Goal: Book appointment/travel/reservation

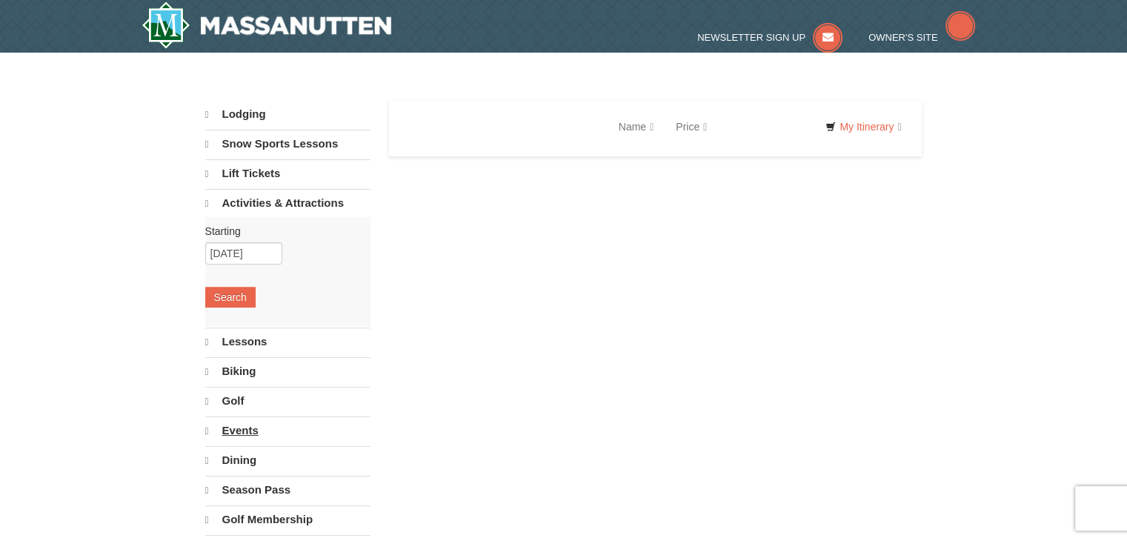
select select "10"
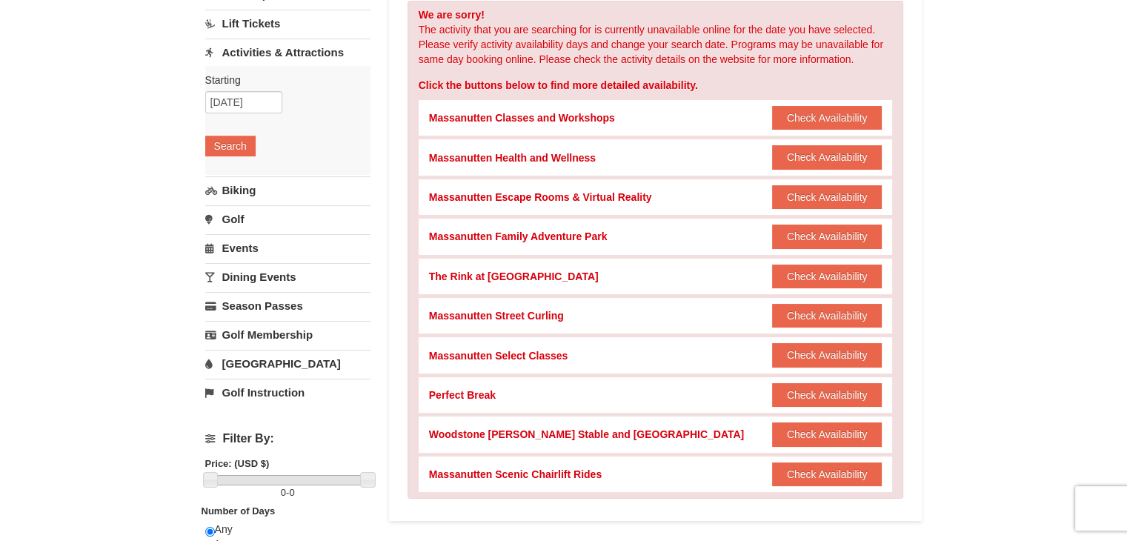
scroll to position [148, 0]
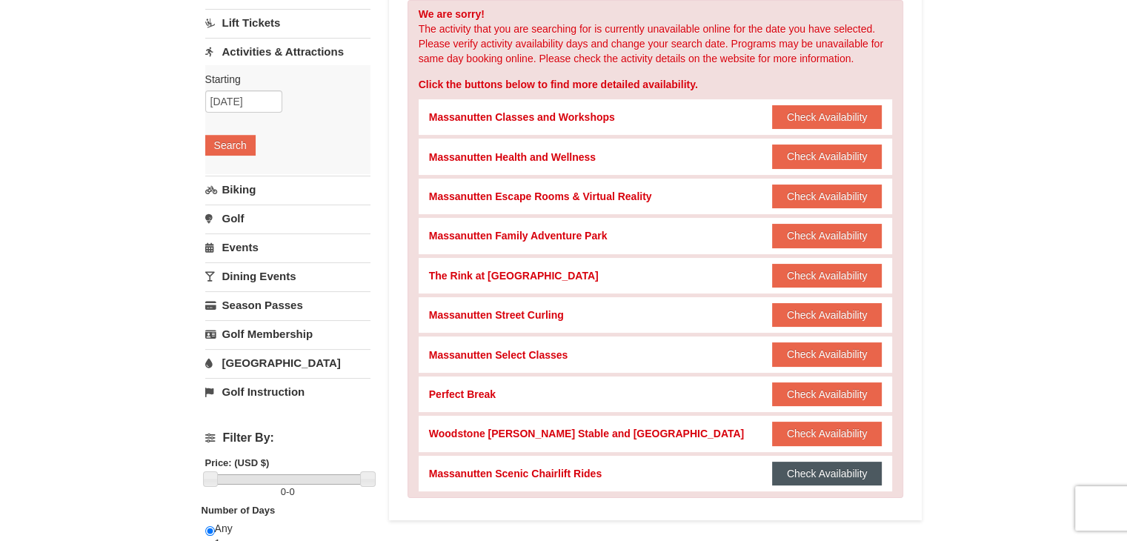
click at [862, 479] on button "Check Availability" at bounding box center [827, 474] width 110 height 24
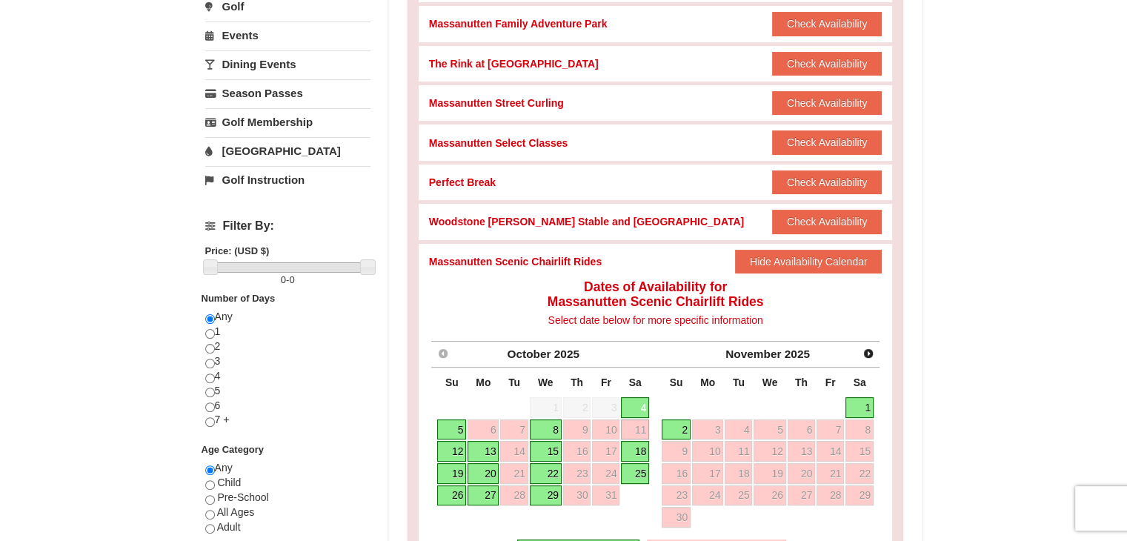
scroll to position [370, 0]
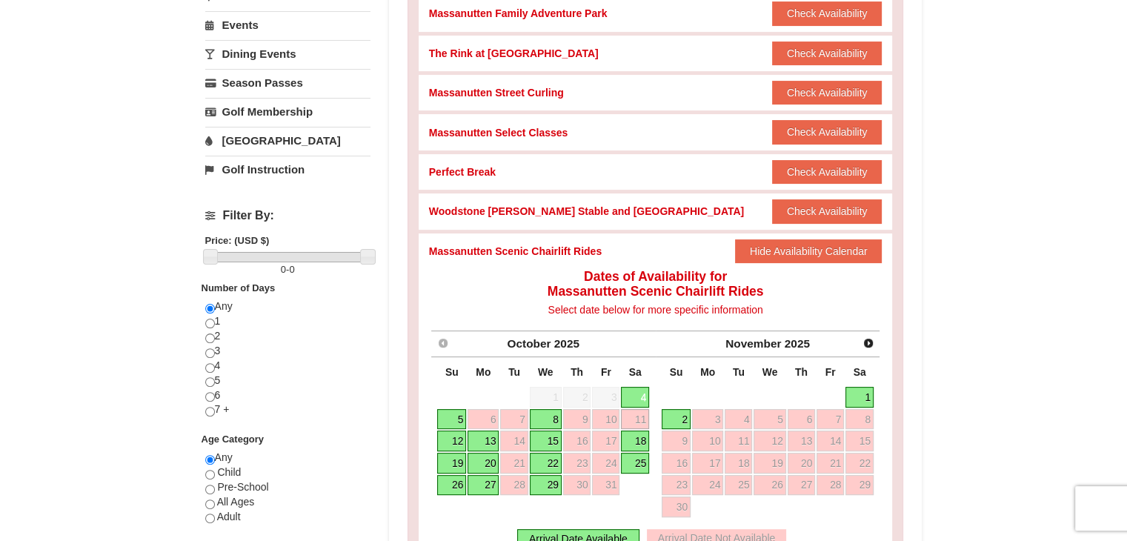
click at [450, 434] on link "12" at bounding box center [451, 440] width 29 height 21
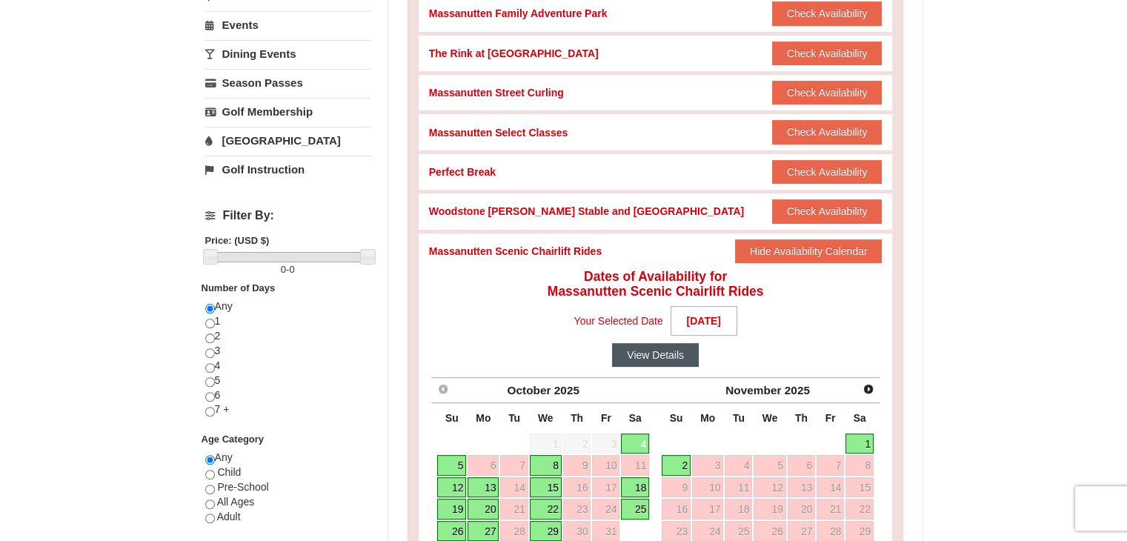
click at [632, 354] on button "View Details" at bounding box center [655, 355] width 87 height 24
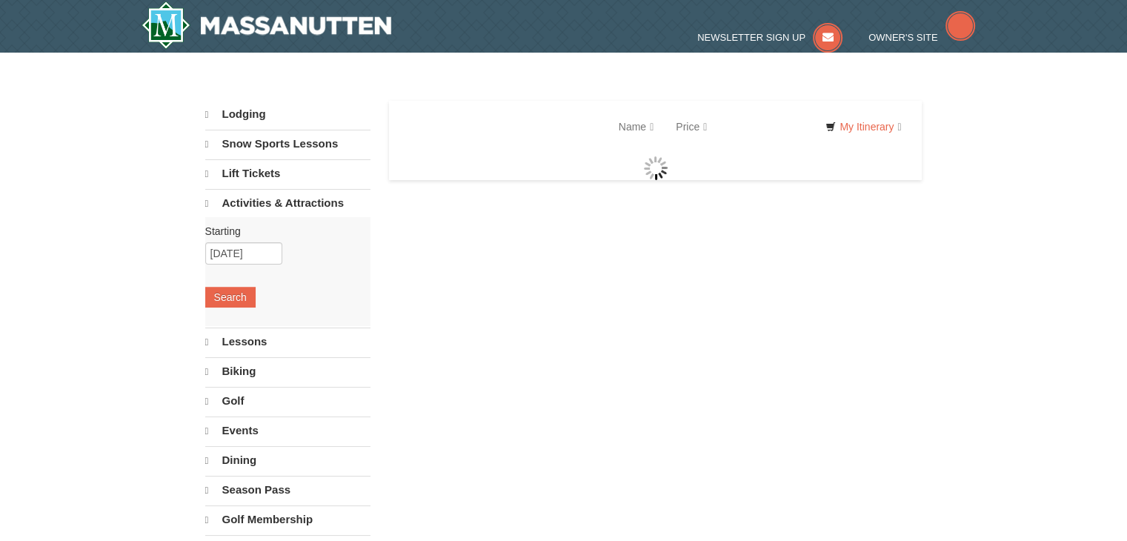
select select "10"
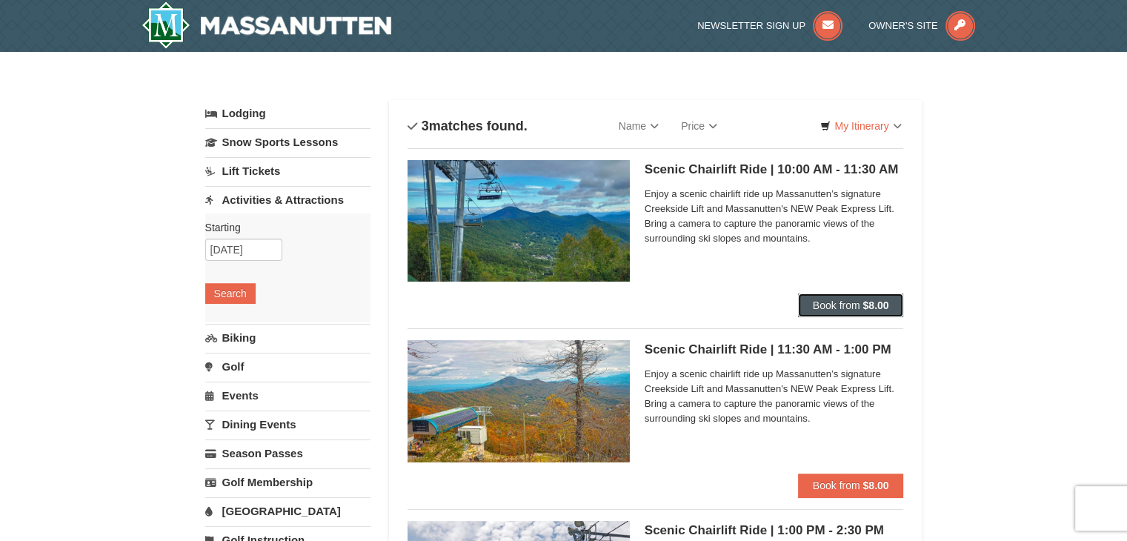
click at [834, 298] on button "Book from $8.00" at bounding box center [851, 305] width 106 height 24
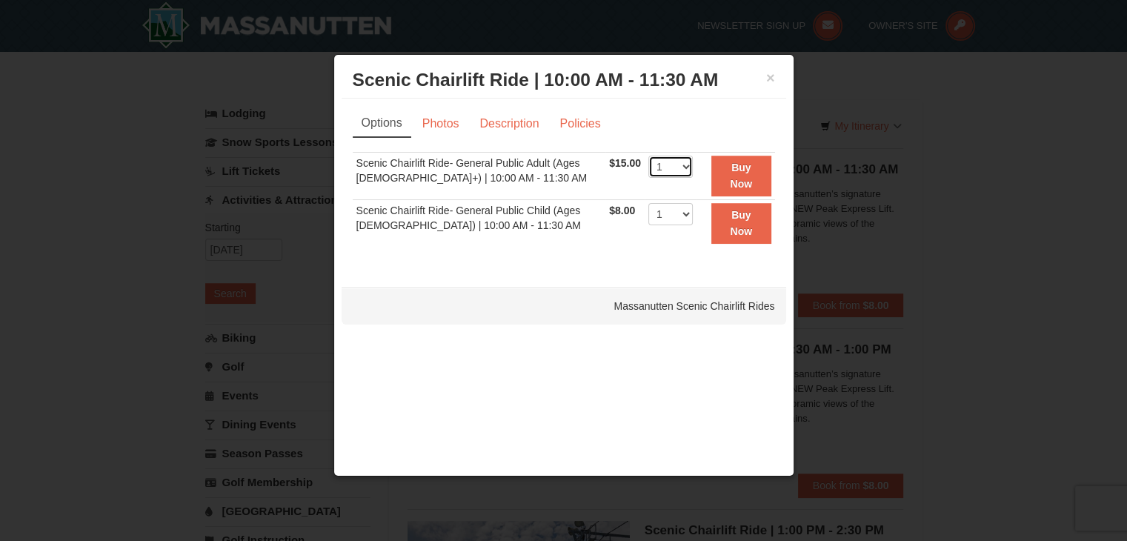
click at [675, 166] on select "1 2 3 4 5 6 7 8 9 10 11 12 13 14 15 16 17 18 19 20 21 22" at bounding box center [670, 167] width 44 height 22
select select "2"
click at [648, 156] on select "1 2 3 4 5 6 7 8 9 10 11 12 13 14 15 16 17 18 19 20 21 22" at bounding box center [670, 167] width 44 height 22
click at [719, 171] on button "Buy Now" at bounding box center [741, 176] width 60 height 41
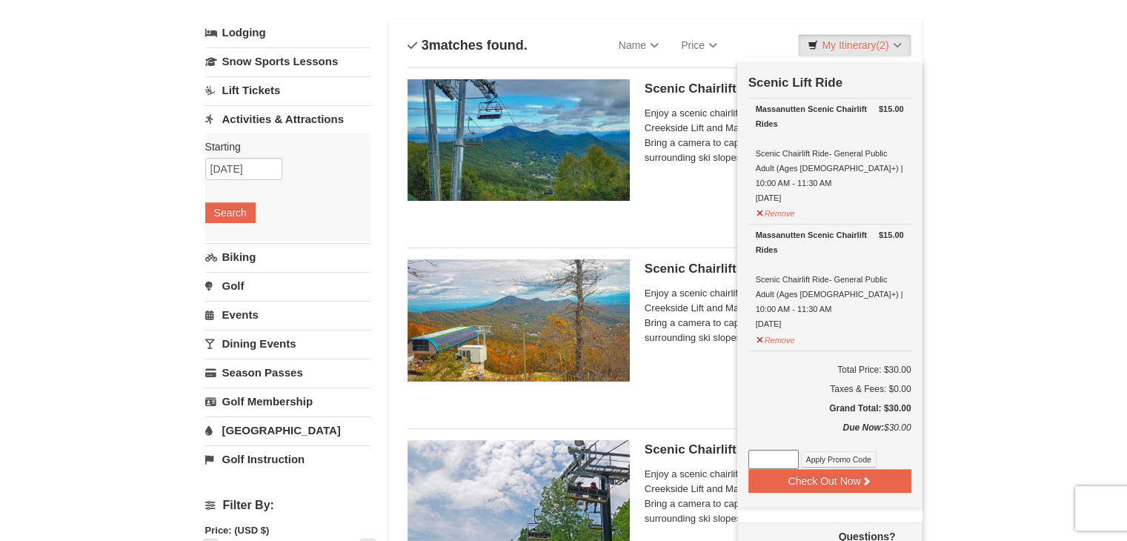
scroll to position [79, 0]
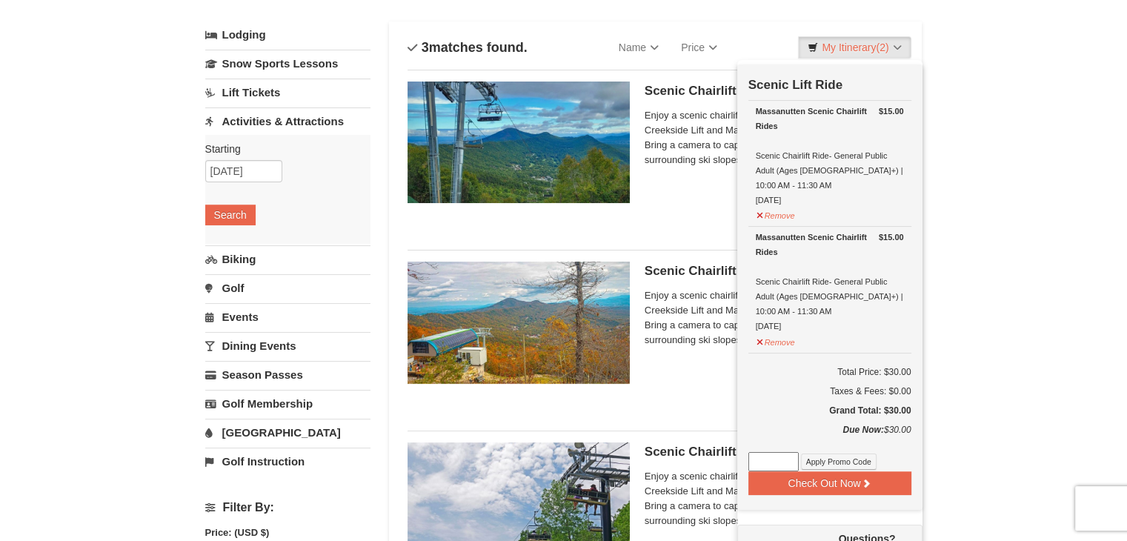
click at [676, 187] on div "Scenic Chairlift Ride | 10:00 AM - 11:30 AM Massanutten Scenic Chairlift Rides …" at bounding box center [774, 147] width 259 height 133
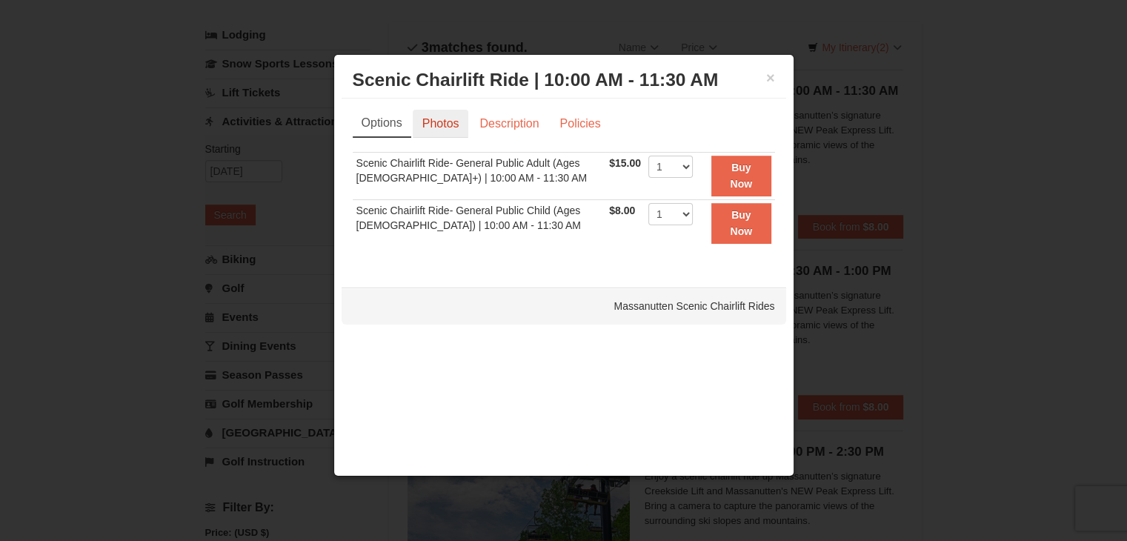
click at [436, 120] on link "Photos" at bounding box center [441, 124] width 56 height 28
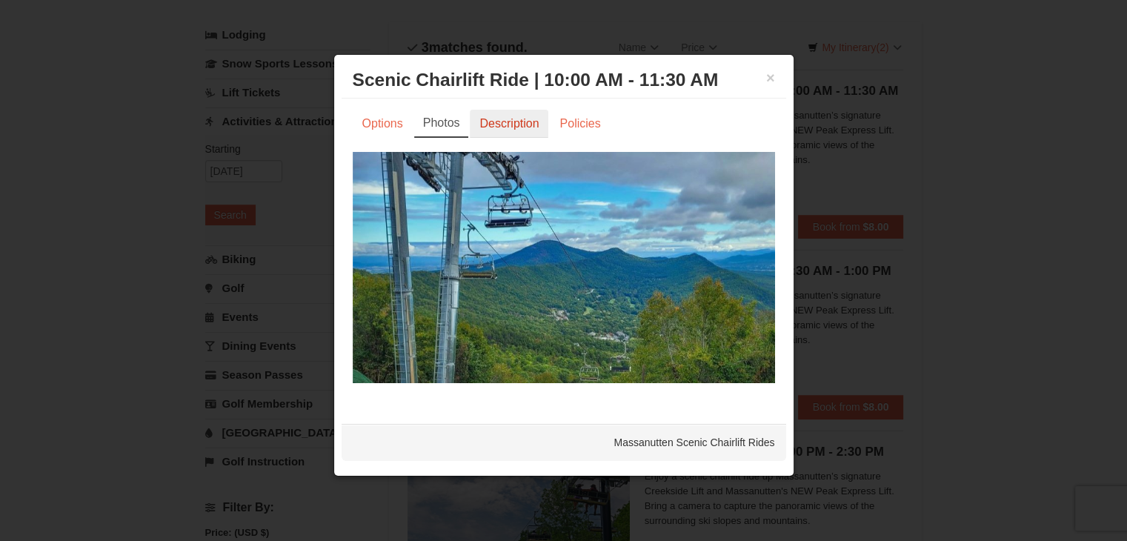
click at [492, 125] on link "Description" at bounding box center [509, 124] width 79 height 28
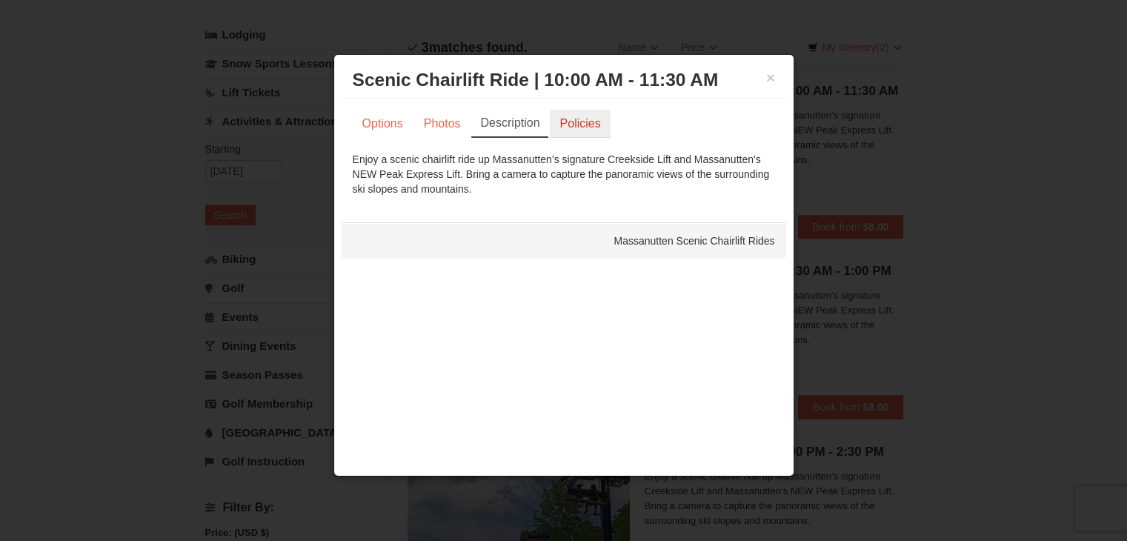
click at [571, 127] on link "Policies" at bounding box center [580, 124] width 60 height 28
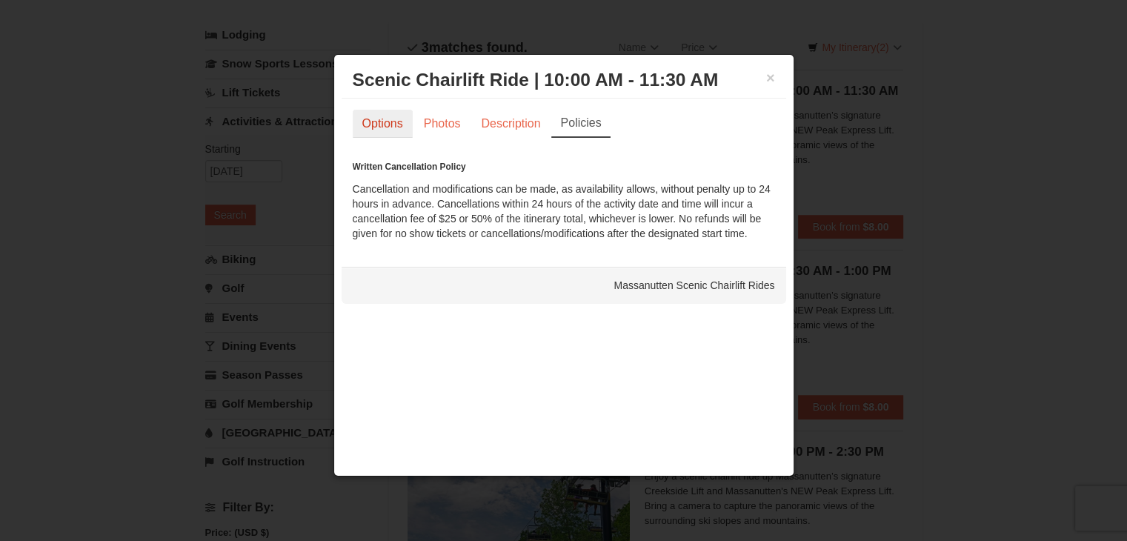
click at [376, 125] on link "Options" at bounding box center [383, 124] width 60 height 28
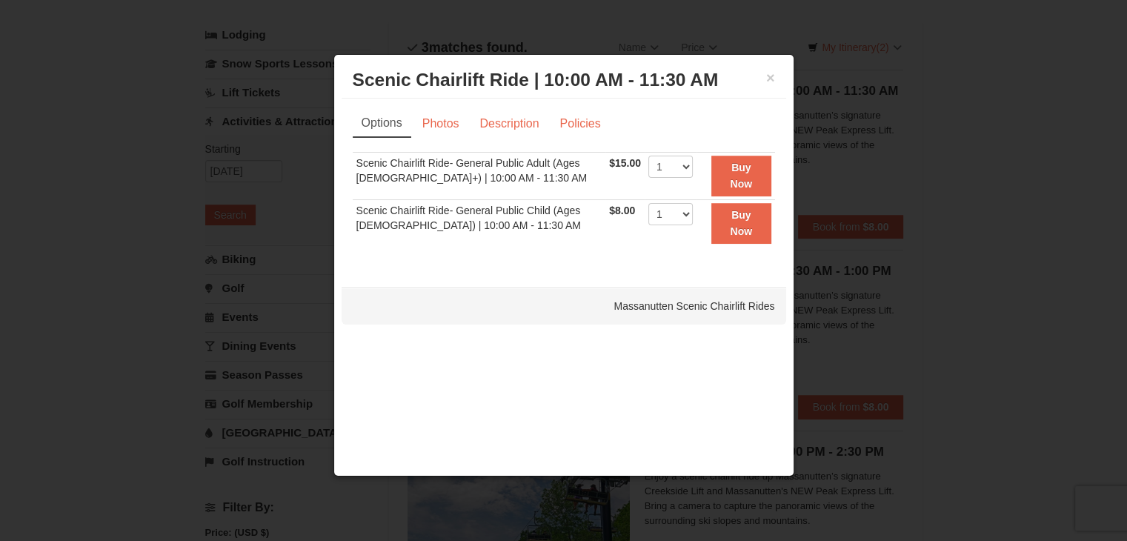
click at [776, 96] on div "× Scenic Chairlift Ride | 10:00 AM - 11:30 AM Massanutten Scenic Chairlift Rides" at bounding box center [564, 80] width 445 height 36
click at [773, 76] on button "×" at bounding box center [770, 77] width 9 height 15
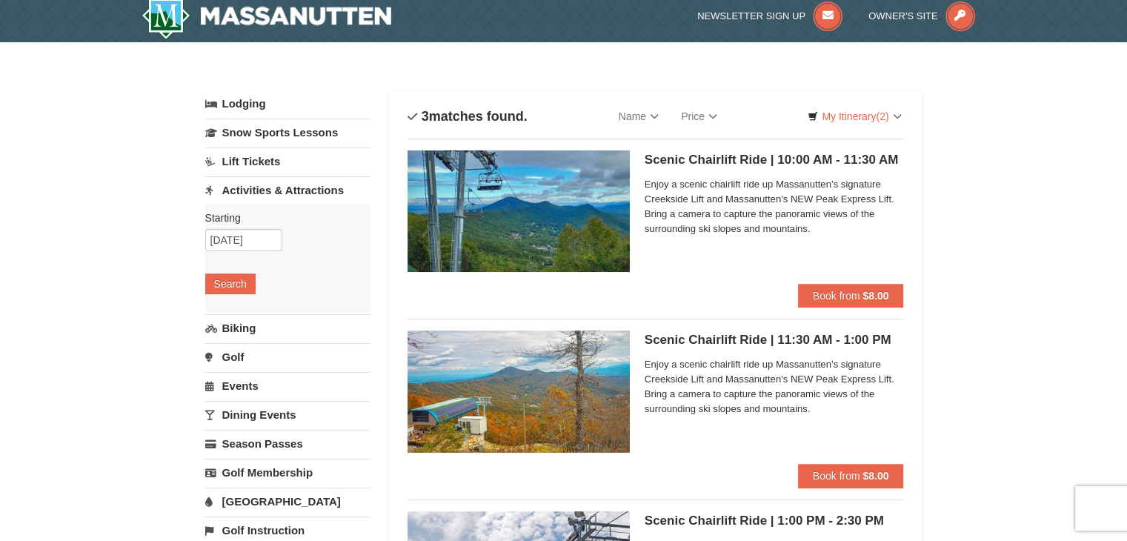
scroll to position [0, 0]
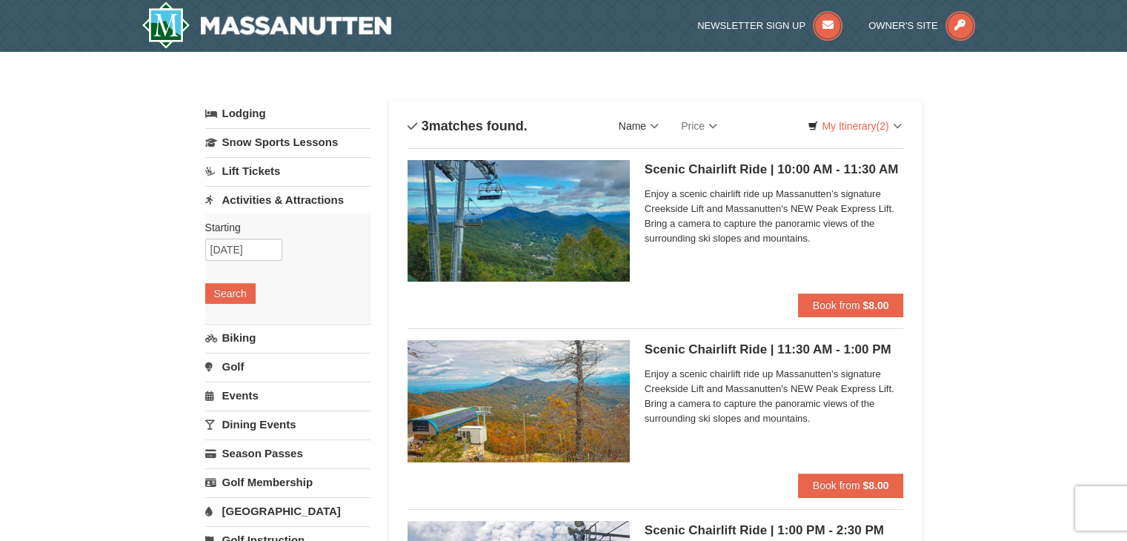
click at [648, 130] on link "Name" at bounding box center [639, 126] width 62 height 30
drag, startPoint x: 648, startPoint y: 130, endPoint x: 660, endPoint y: 127, distance: 12.8
click at [648, 130] on link "Name" at bounding box center [639, 126] width 62 height 30
click at [708, 123] on link "Price" at bounding box center [699, 126] width 59 height 30
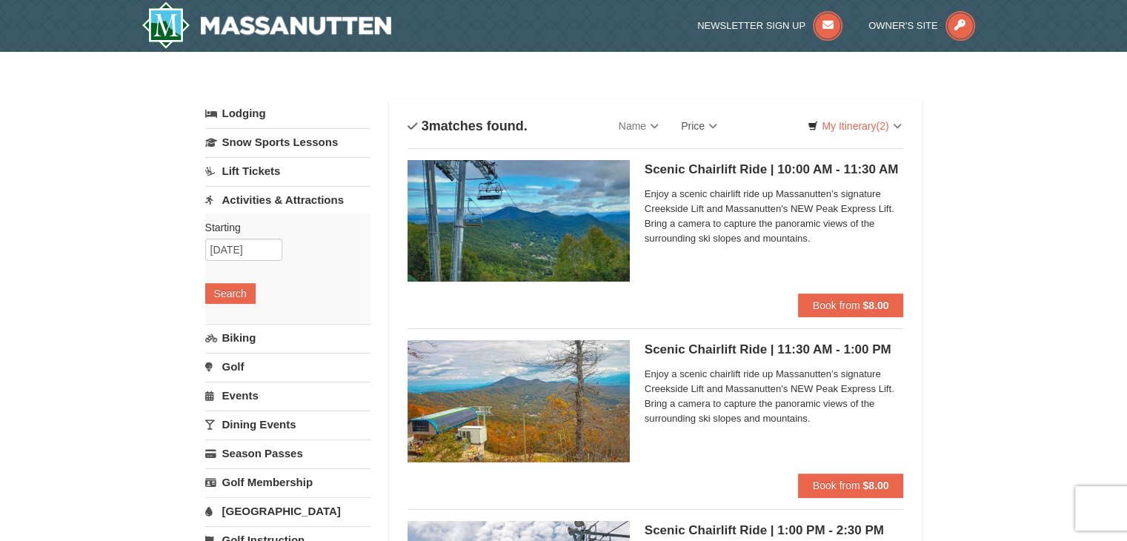
click at [256, 171] on link "Lift Tickets" at bounding box center [287, 170] width 165 height 27
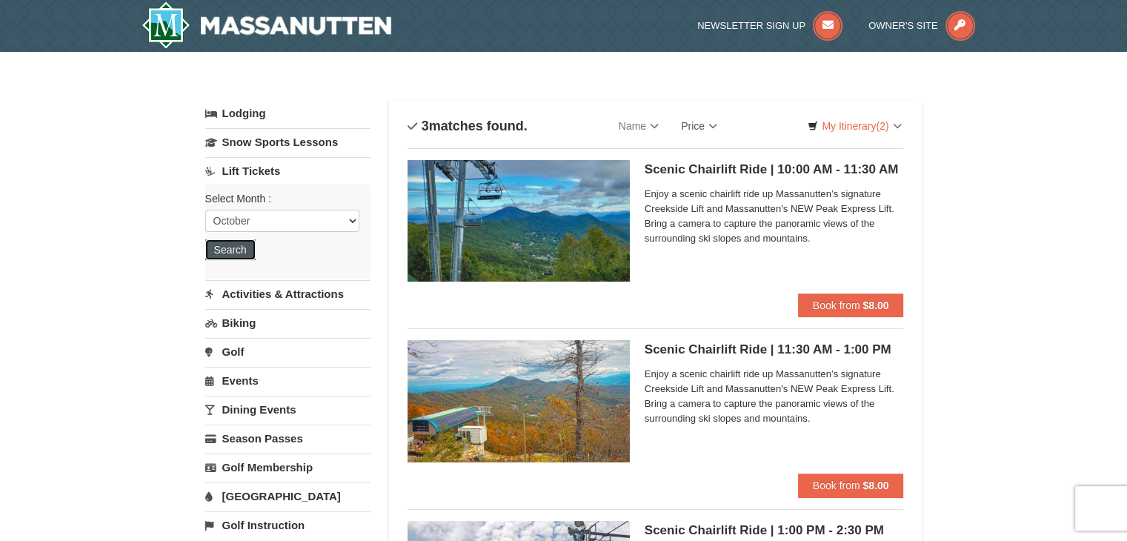
click at [216, 258] on button "Search" at bounding box center [230, 249] width 50 height 21
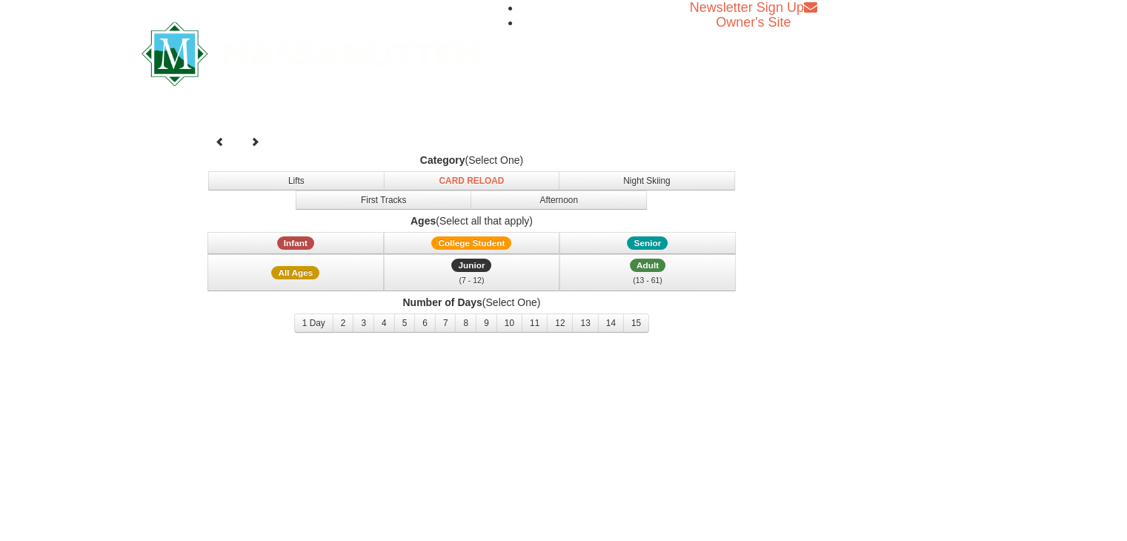
select select "10"
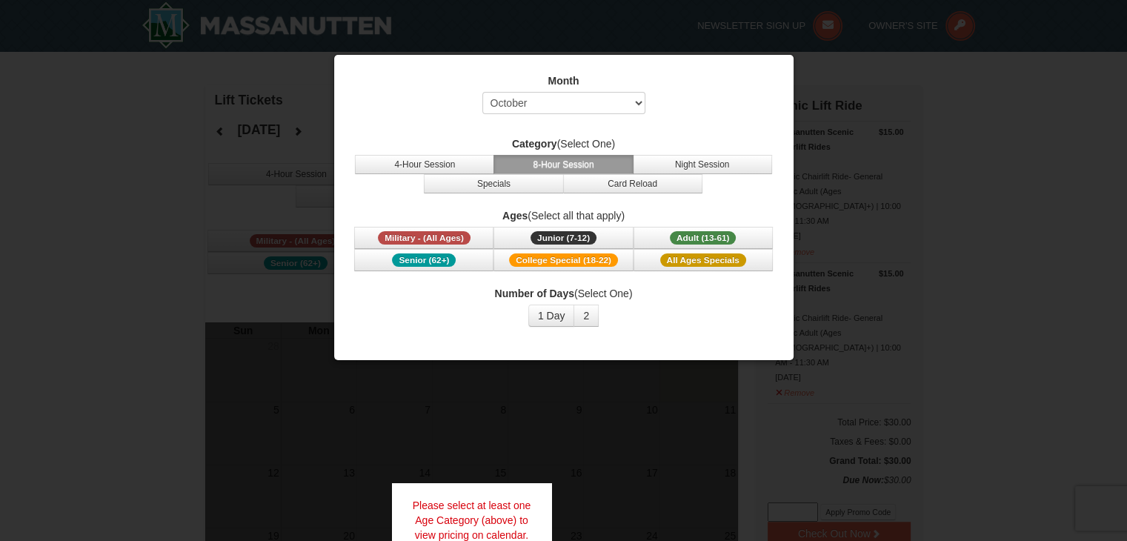
click at [498, 427] on div at bounding box center [563, 270] width 1127 height 541
click at [932, 144] on div at bounding box center [563, 270] width 1127 height 541
click at [124, 99] on div at bounding box center [563, 270] width 1127 height 541
click at [351, 21] on div at bounding box center [563, 270] width 1127 height 541
drag, startPoint x: 351, startPoint y: 21, endPoint x: 343, endPoint y: 87, distance: 66.4
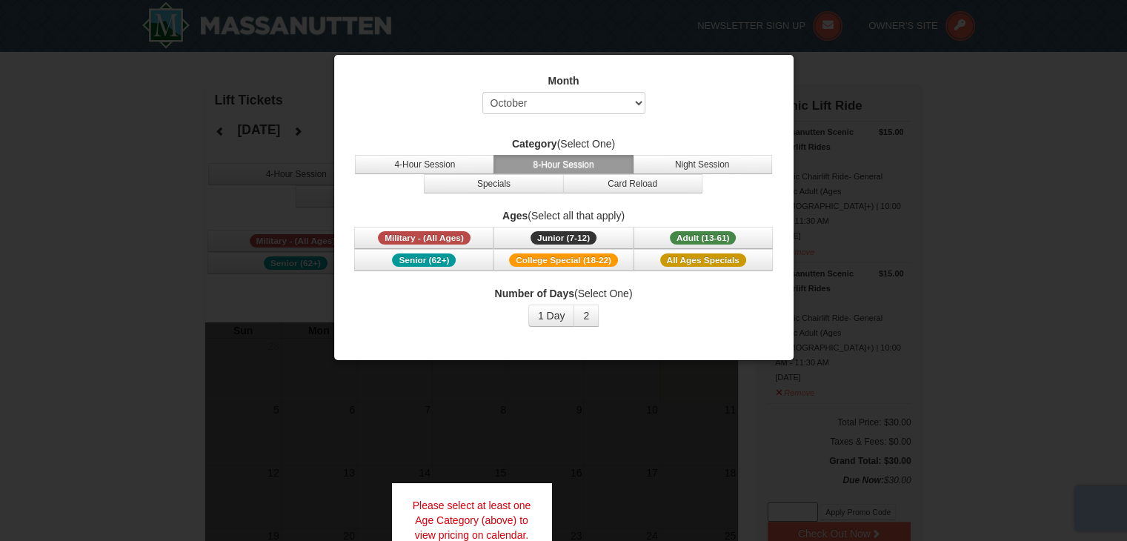
click at [351, 30] on div at bounding box center [563, 270] width 1127 height 541
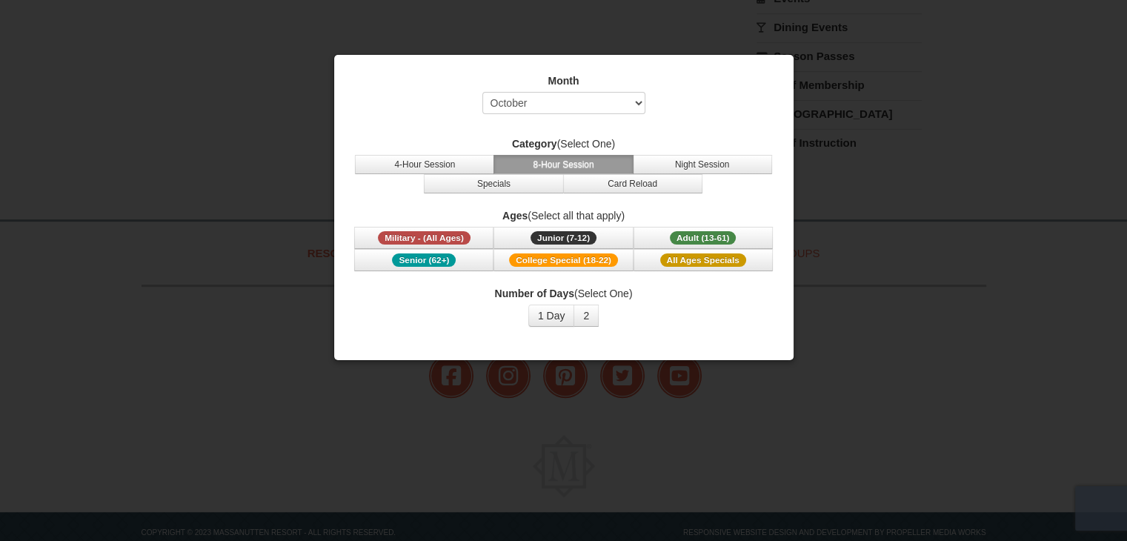
drag, startPoint x: 261, startPoint y: 322, endPoint x: 253, endPoint y: 326, distance: 8.6
click at [256, 287] on div at bounding box center [563, 270] width 1127 height 541
drag, startPoint x: 256, startPoint y: 287, endPoint x: 1048, endPoint y: 33, distance: 831.0
click at [283, 282] on div at bounding box center [563, 270] width 1127 height 541
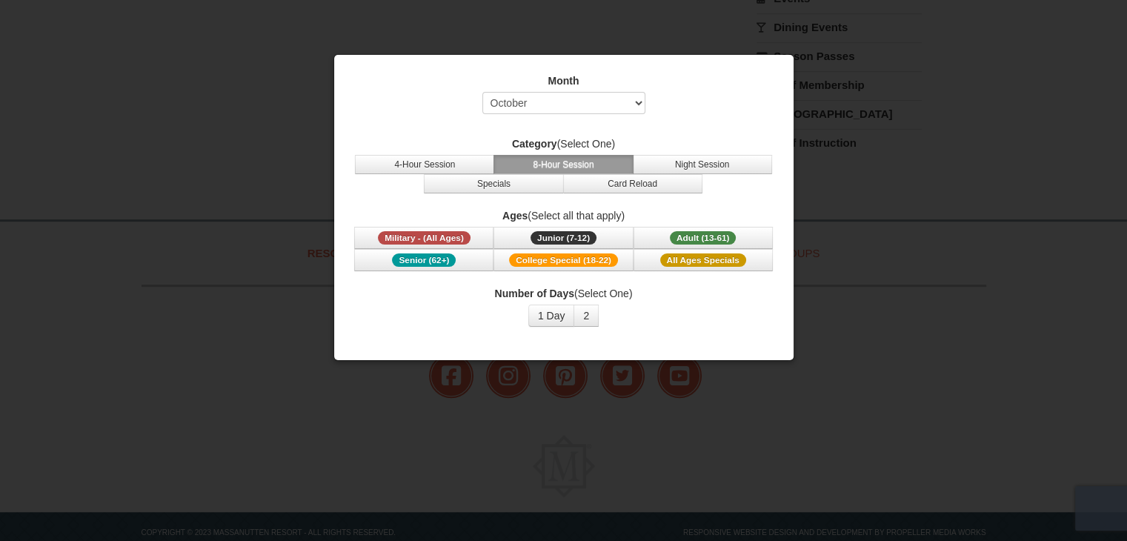
drag, startPoint x: 1102, startPoint y: 47, endPoint x: 1096, endPoint y: 60, distance: 14.9
drag, startPoint x: 1096, startPoint y: 60, endPoint x: 1004, endPoint y: 71, distance: 92.5
drag, startPoint x: 1004, startPoint y: 71, endPoint x: 993, endPoint y: 64, distance: 13.0
drag, startPoint x: 993, startPoint y: 64, endPoint x: 940, endPoint y: 50, distance: 54.6
click at [962, 55] on div at bounding box center [563, 270] width 1127 height 541
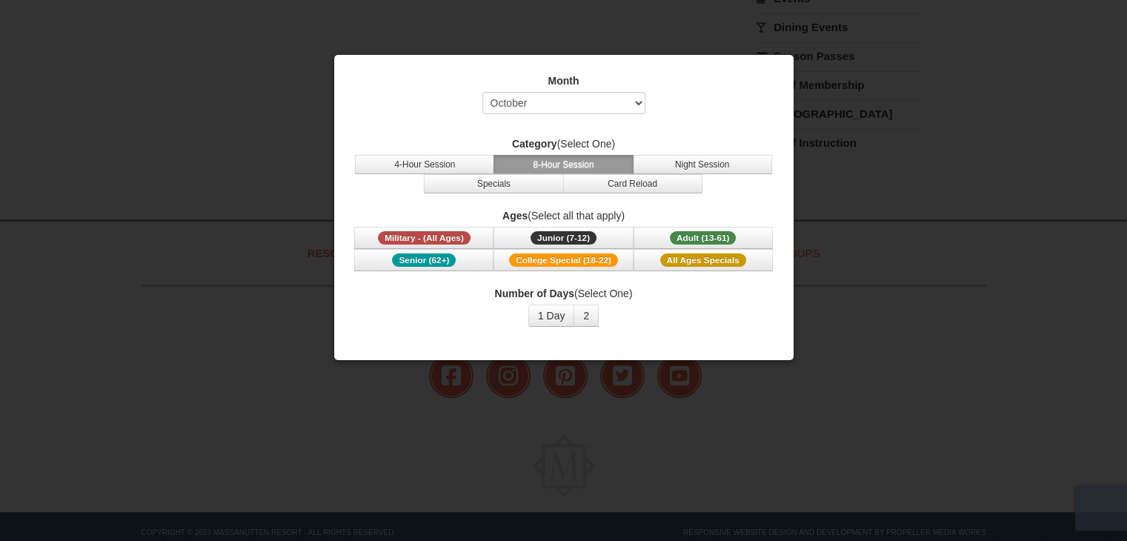
click at [414, 12] on div at bounding box center [563, 270] width 1127 height 541
click at [363, 27] on div at bounding box center [563, 270] width 1127 height 541
click at [359, 27] on div at bounding box center [563, 270] width 1127 height 541
